Goal: Task Accomplishment & Management: Use online tool/utility

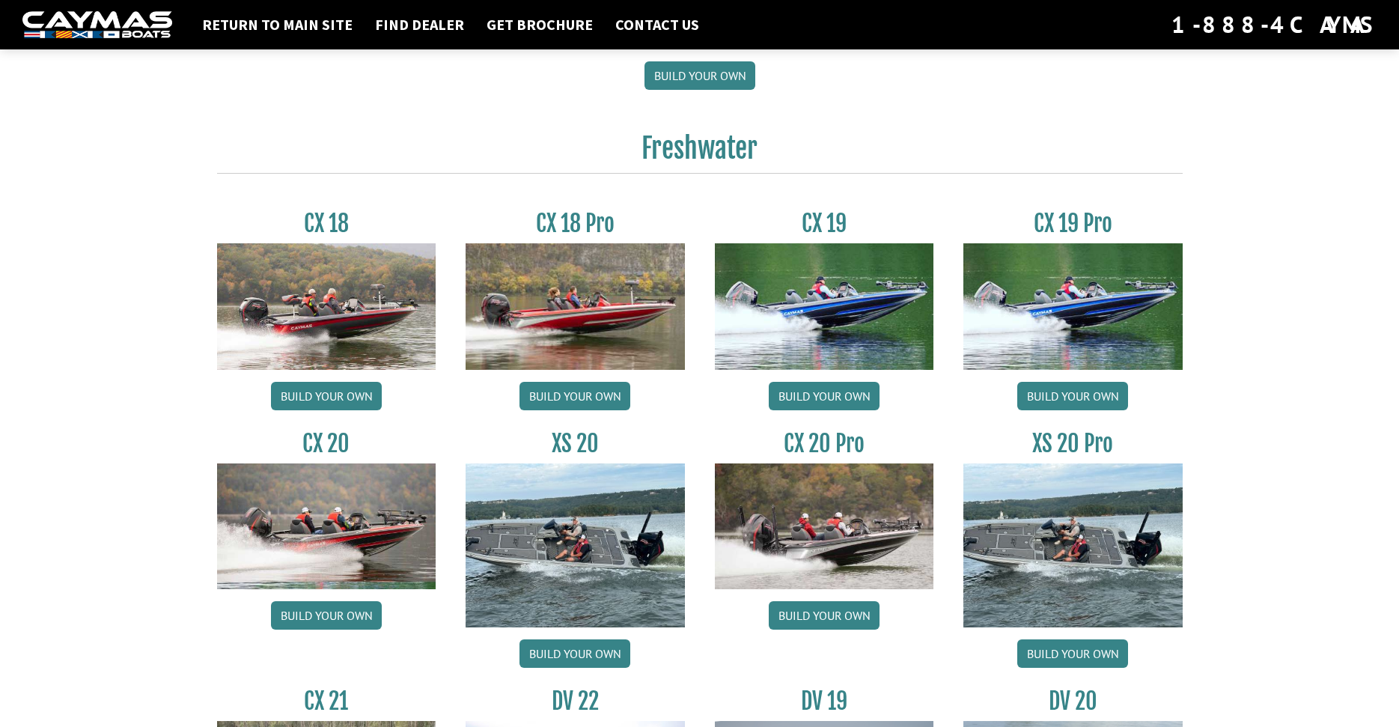
scroll to position [1129, 0]
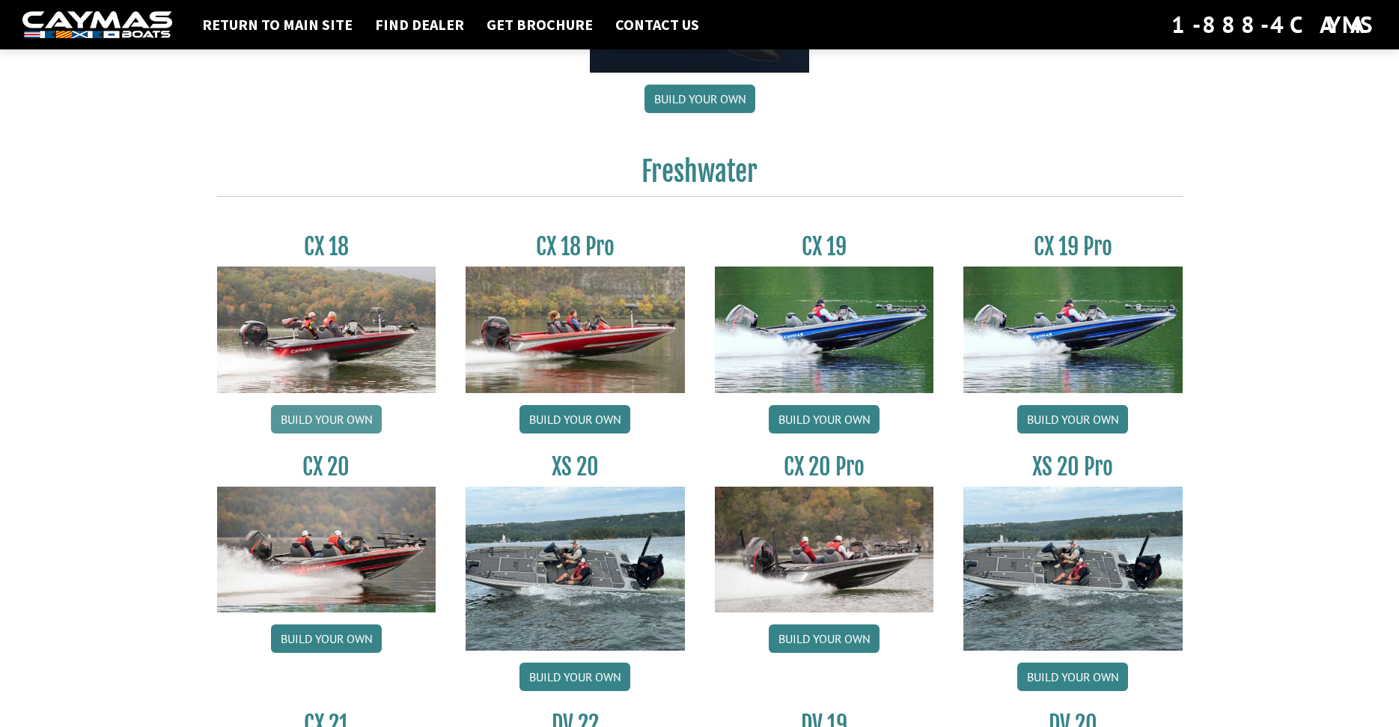
click at [341, 422] on link "Build your own" at bounding box center [326, 419] width 111 height 28
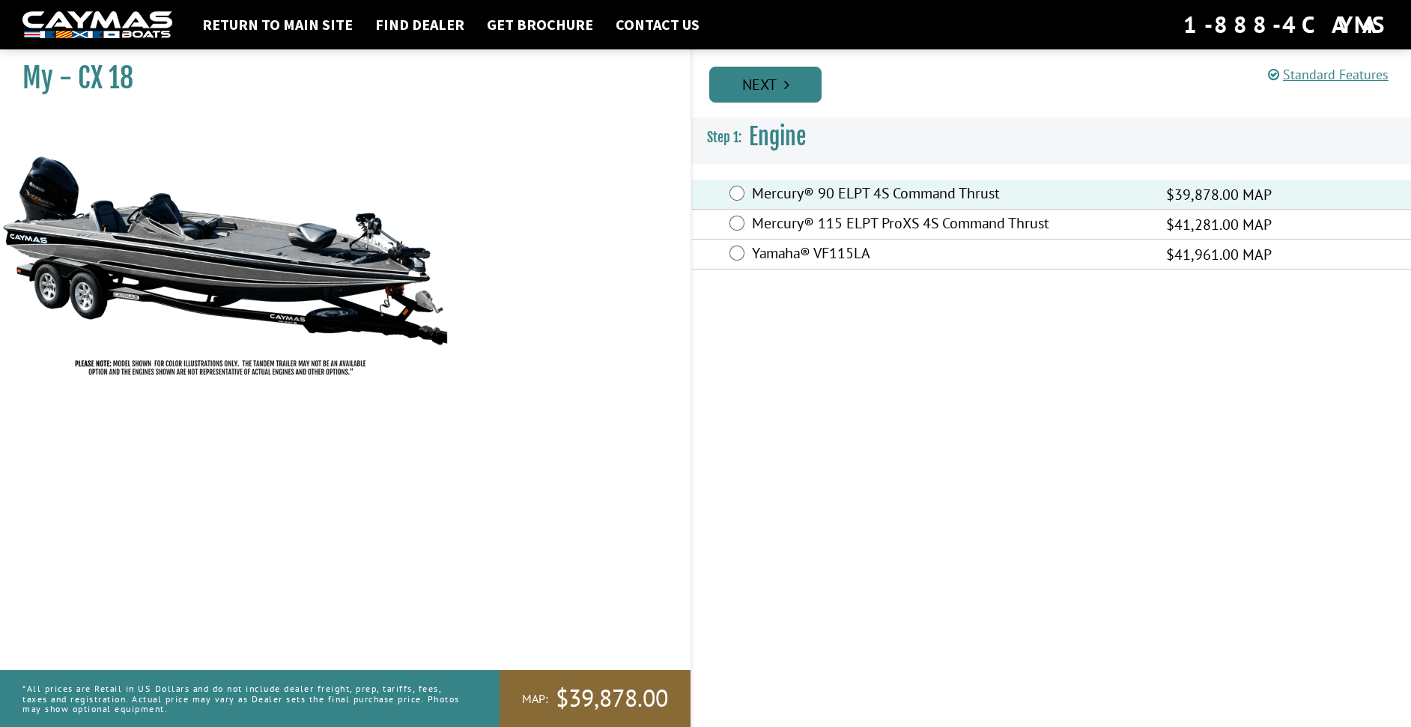
click at [758, 84] on link "Next" at bounding box center [765, 85] width 112 height 36
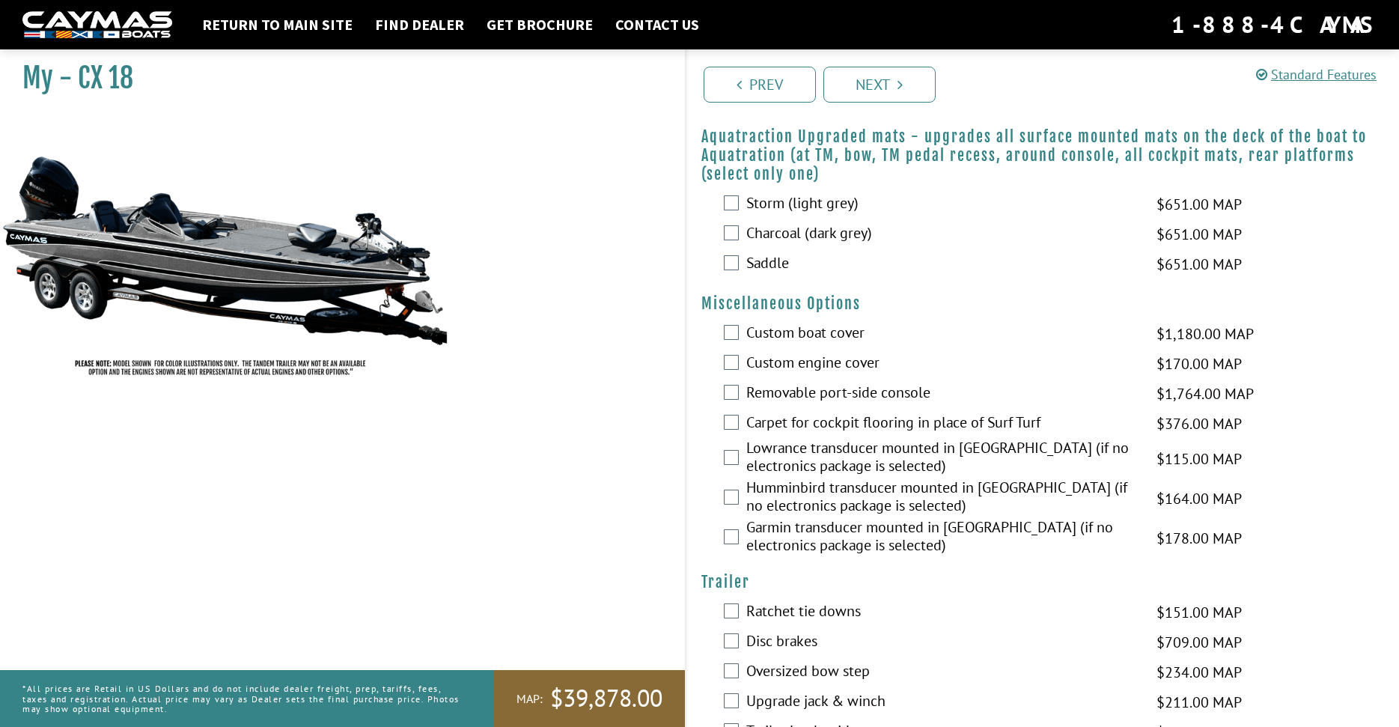
scroll to position [381, 0]
